Goal: Information Seeking & Learning: Learn about a topic

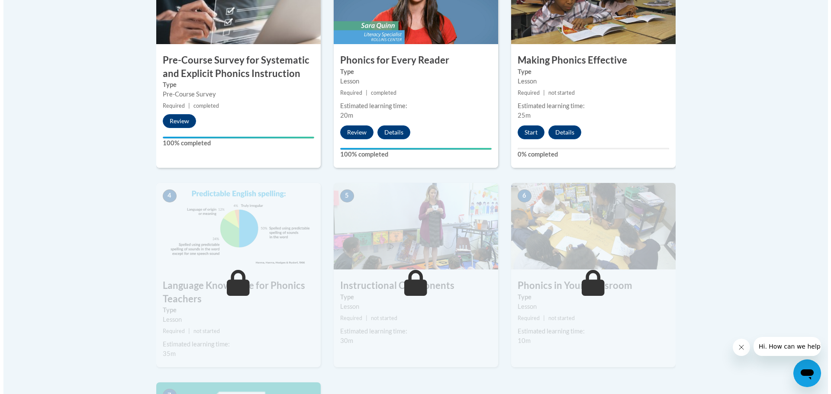
scroll to position [303, 0]
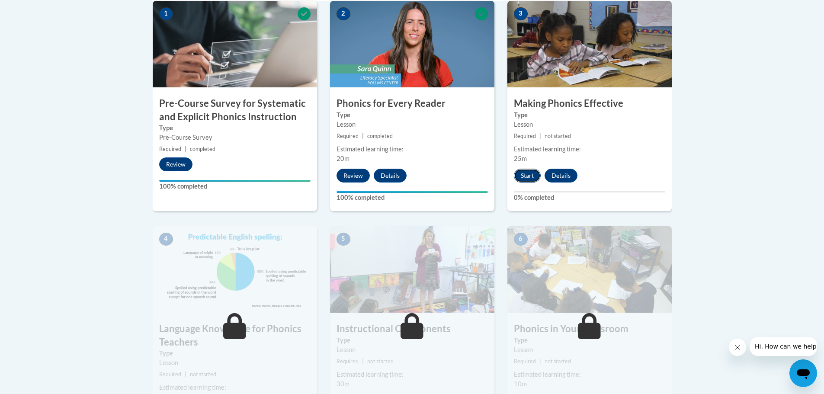
click at [526, 175] on button "Start" at bounding box center [527, 176] width 27 height 14
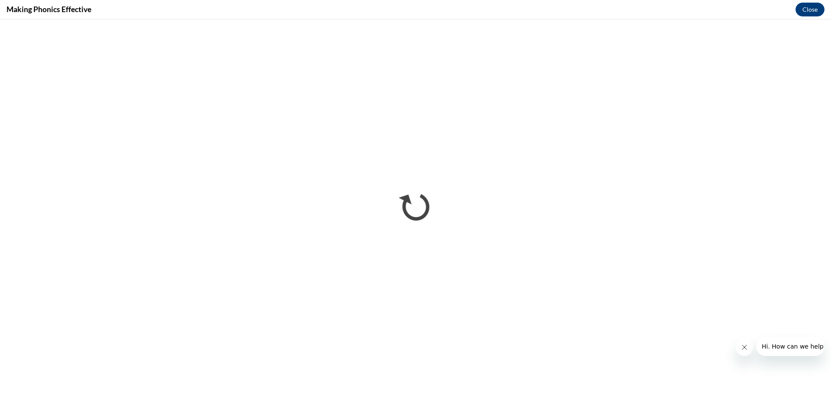
scroll to position [0, 0]
